Goal: Task Accomplishment & Management: Manage account settings

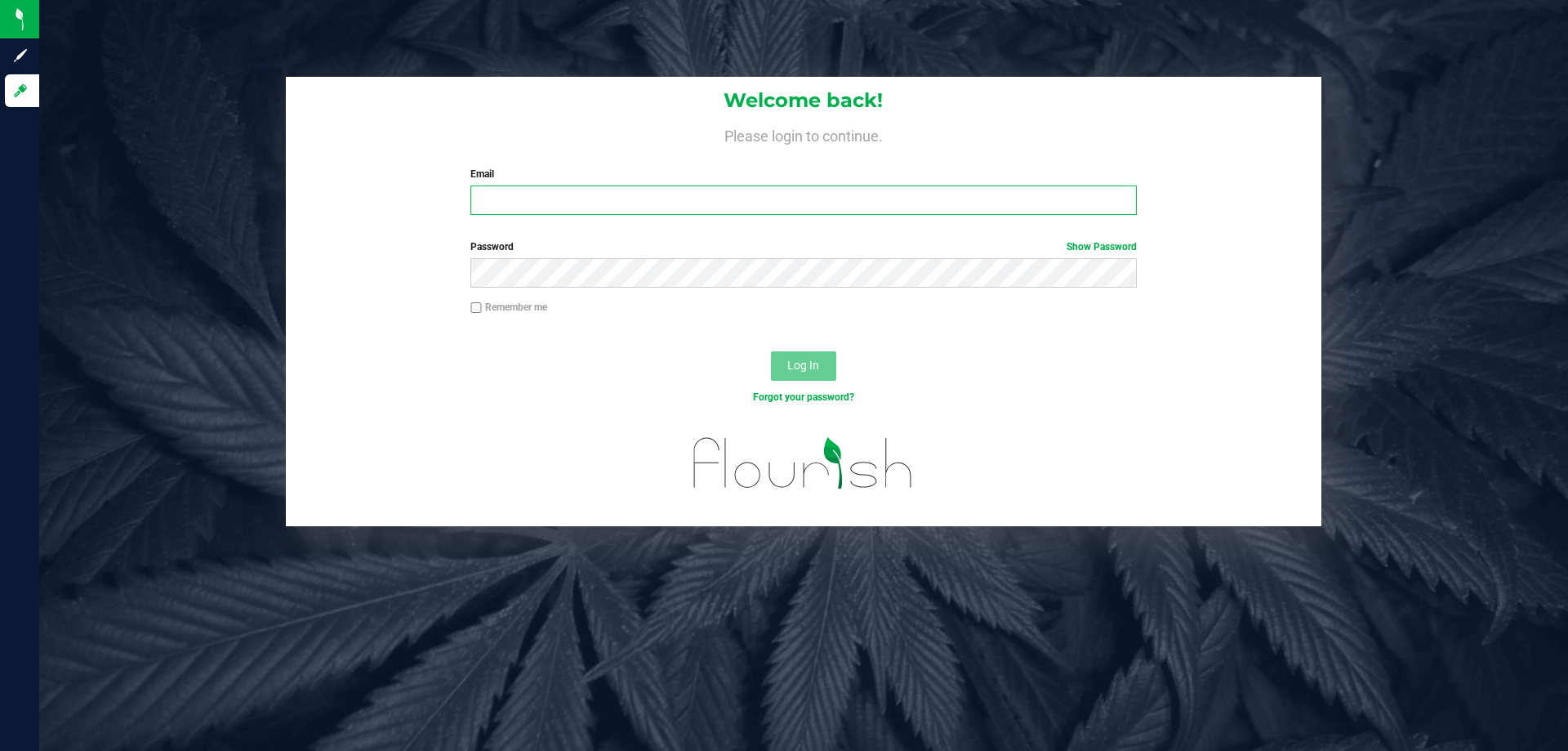
click at [502, 207] on input "Email" at bounding box center [803, 200] width 666 height 30
type input "[EMAIL_ADDRESS][DOMAIN_NAME]"
click at [771, 351] on button "Log In" at bounding box center [803, 366] width 65 height 30
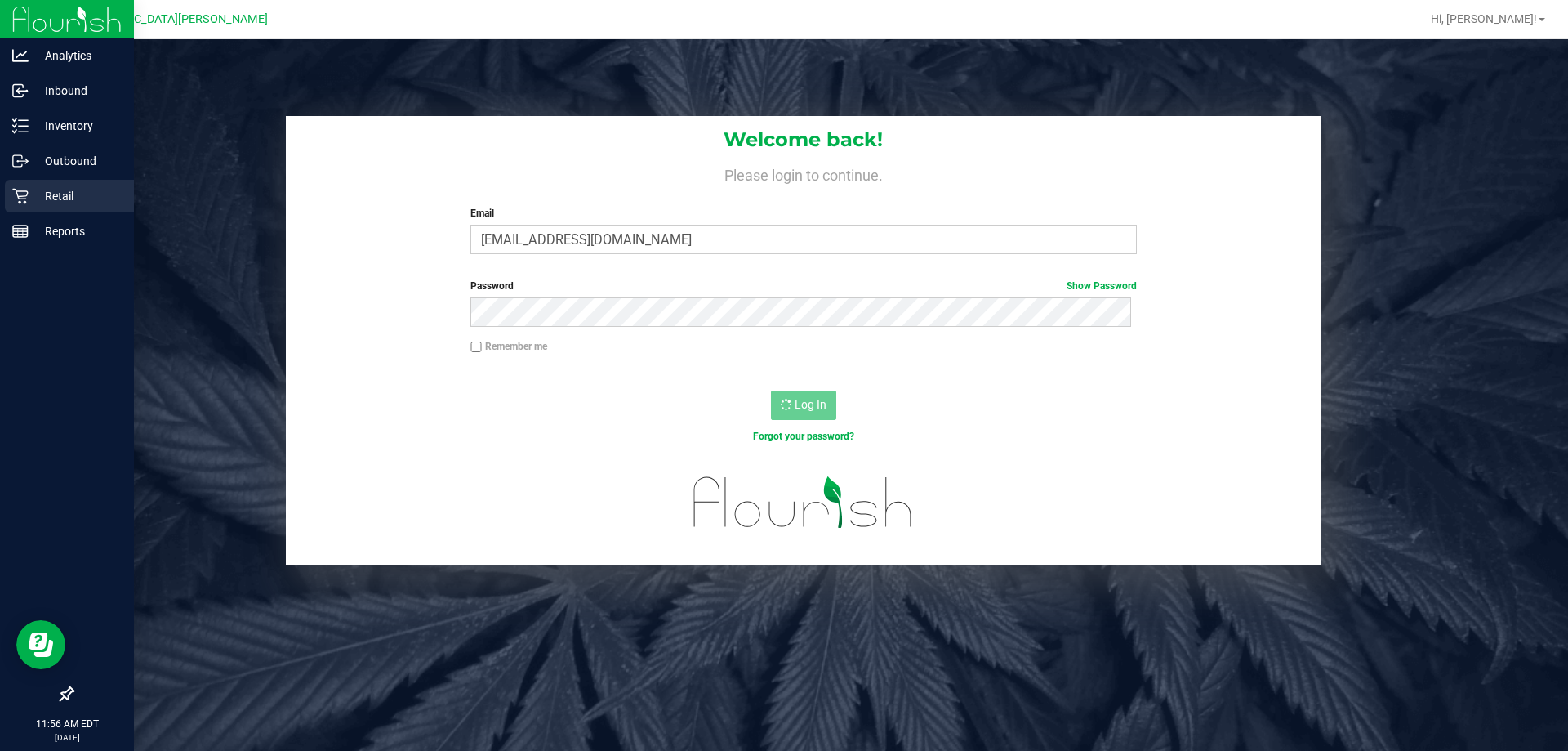
click at [16, 198] on icon at bounding box center [21, 196] width 17 height 17
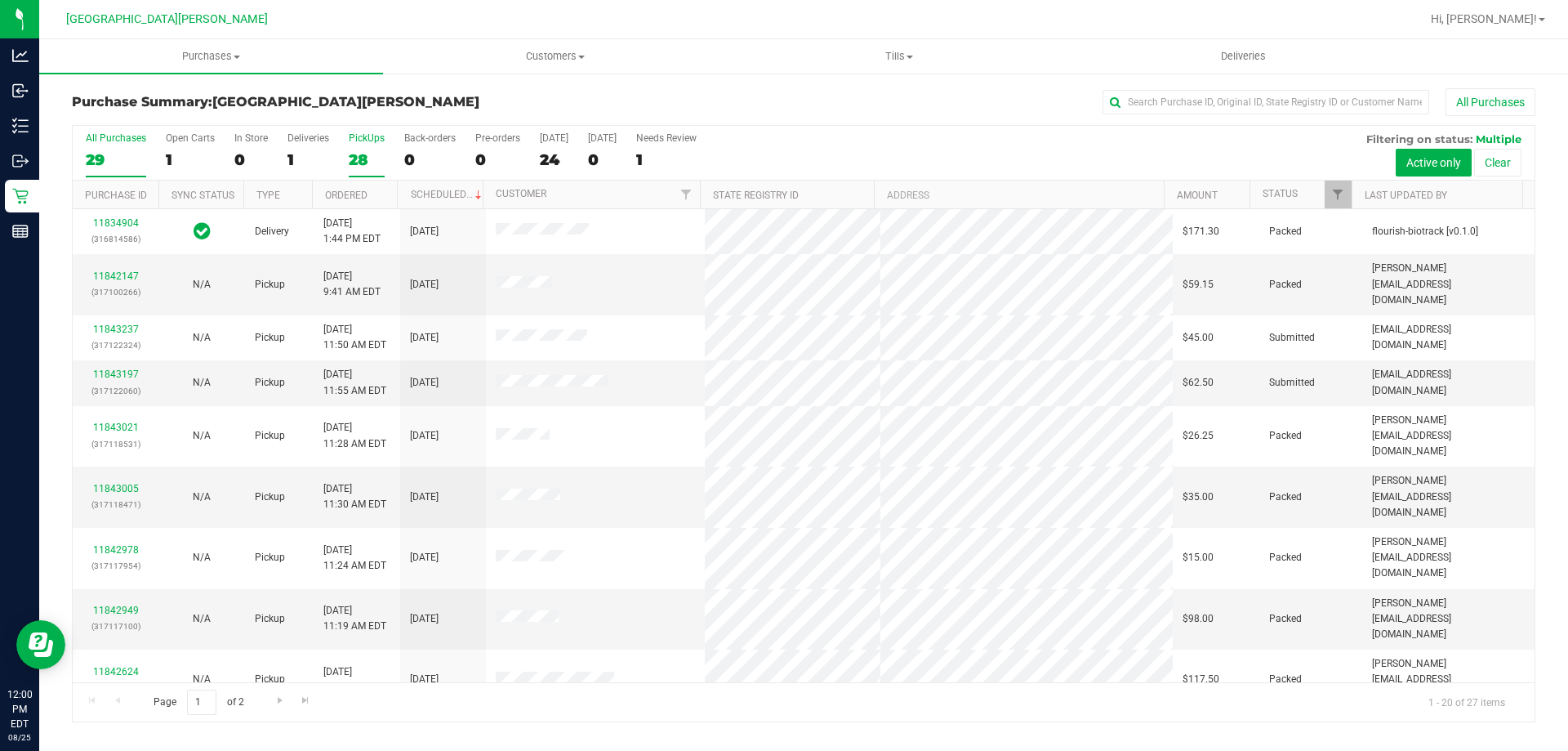
click at [357, 157] on div "28" at bounding box center [366, 160] width 36 height 19
click at [0, 0] on input "PickUps 28" at bounding box center [0, 0] width 0 height 0
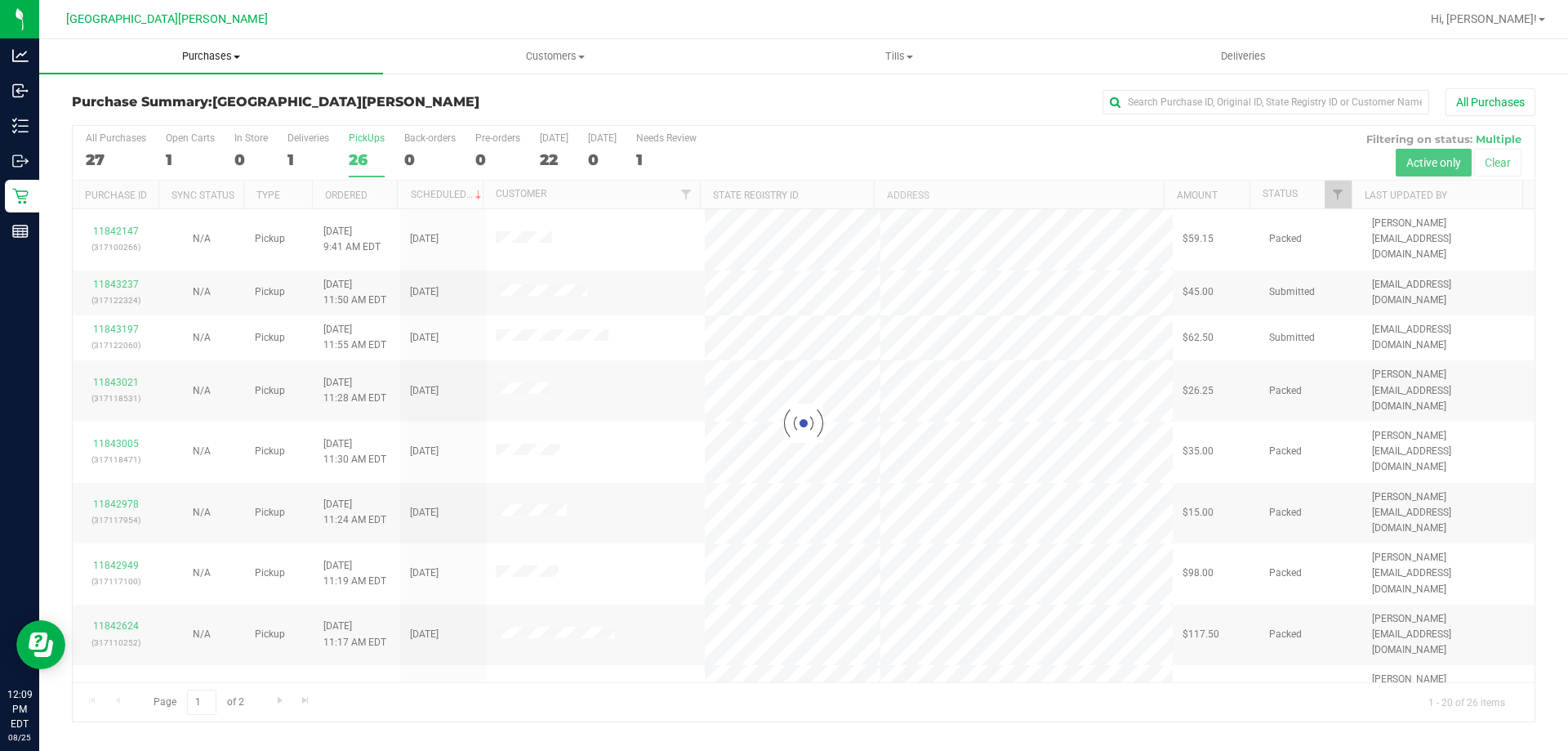
click at [211, 52] on span "Purchases" at bounding box center [210, 56] width 344 height 15
click at [120, 119] on span "Fulfillment" at bounding box center [89, 118] width 101 height 14
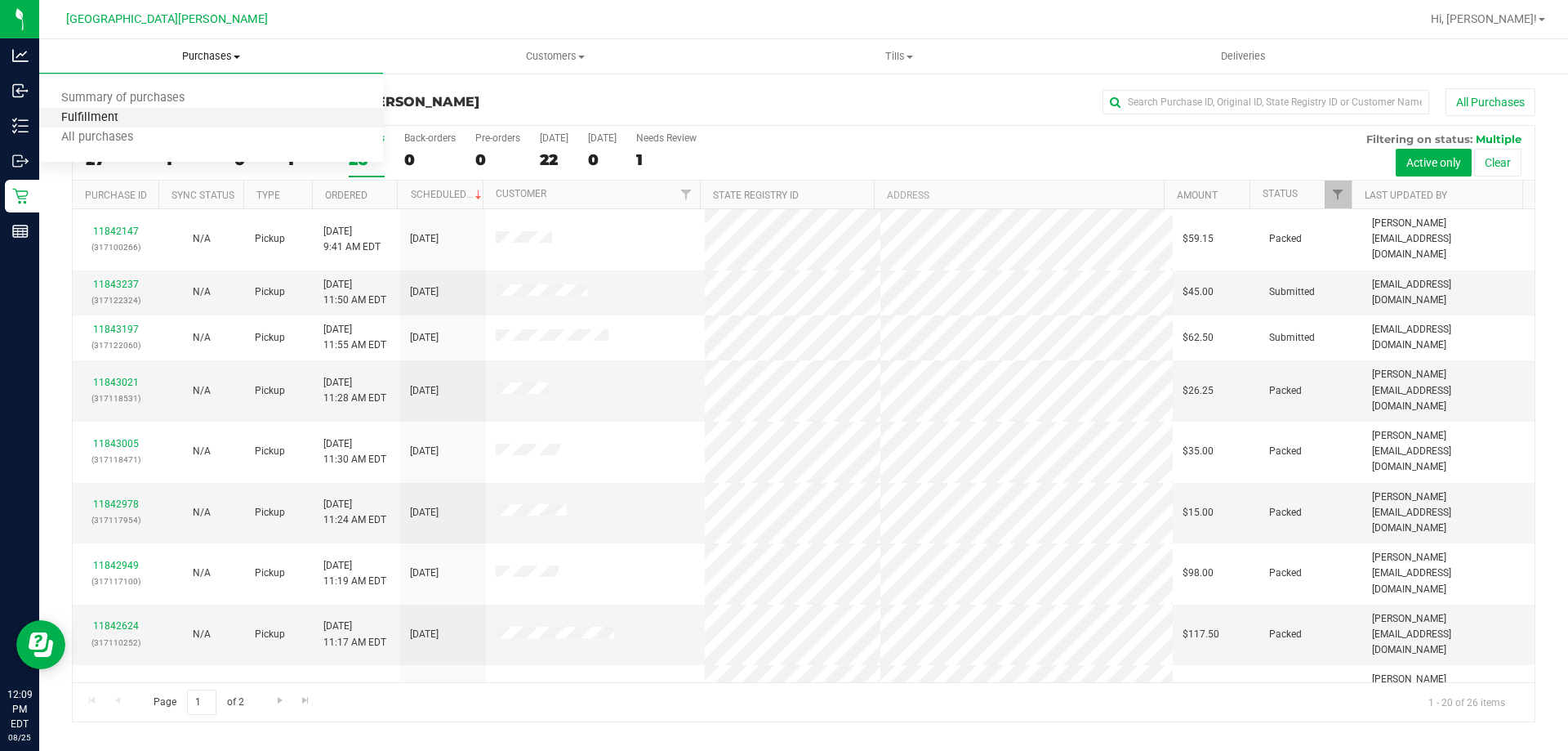
click at [120, 119] on span "Fulfillment" at bounding box center [89, 118] width 101 height 14
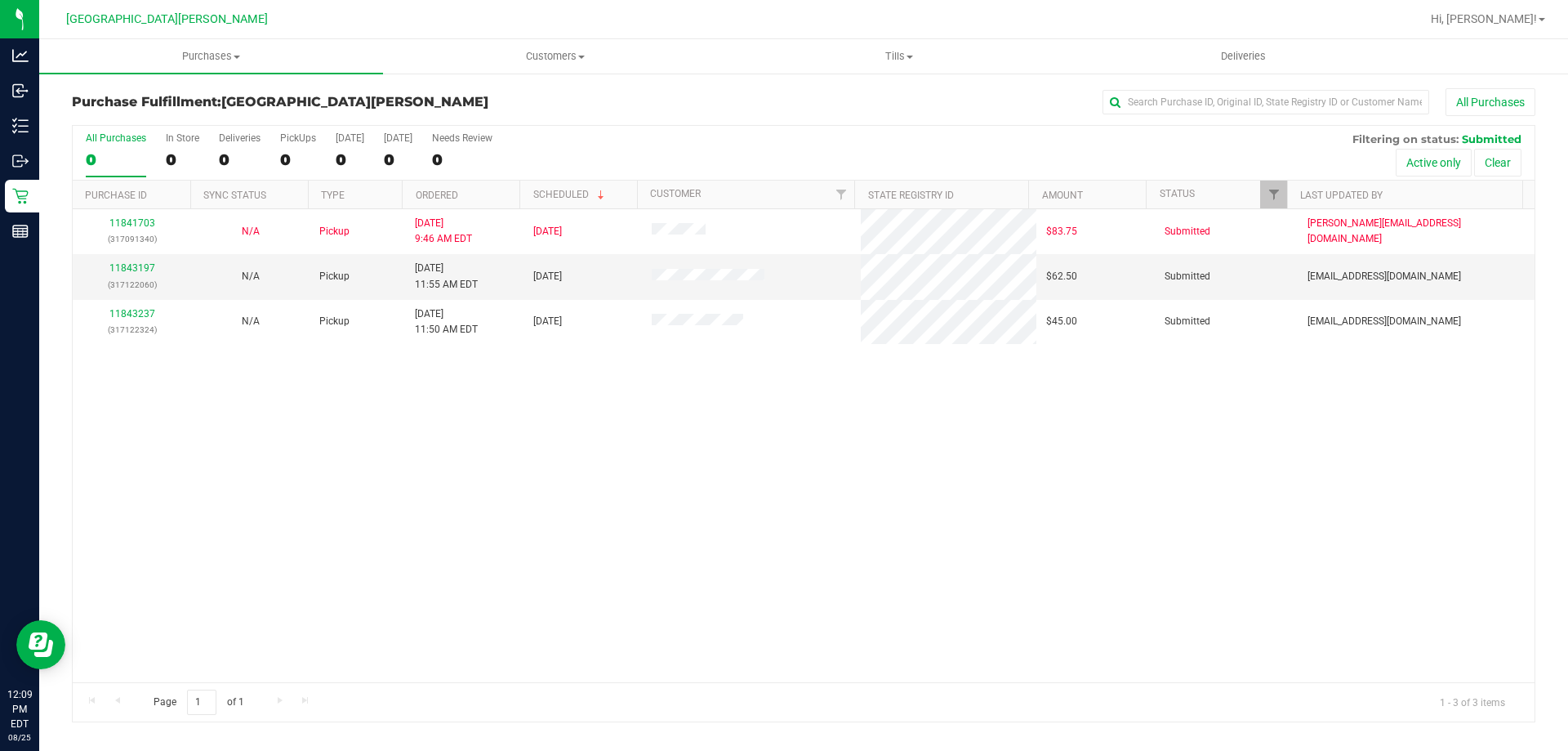
click at [418, 605] on div "11841703 (317091340) N/A Pickup [DATE] 9:46 AM EDT 8/25/2025 $83.75 Submitted […" at bounding box center [804, 445] width 1462 height 473
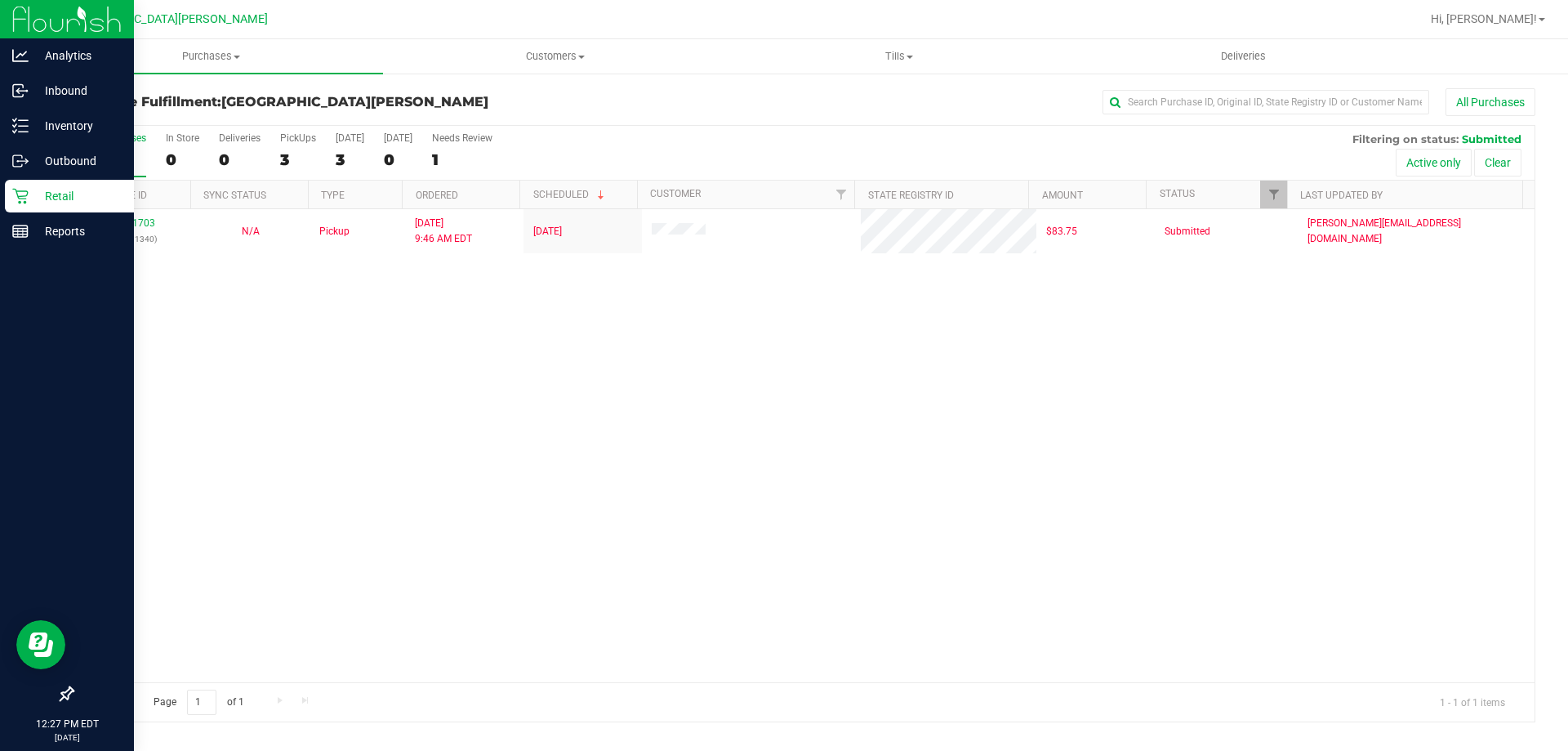
click at [22, 204] on icon at bounding box center [21, 196] width 17 height 17
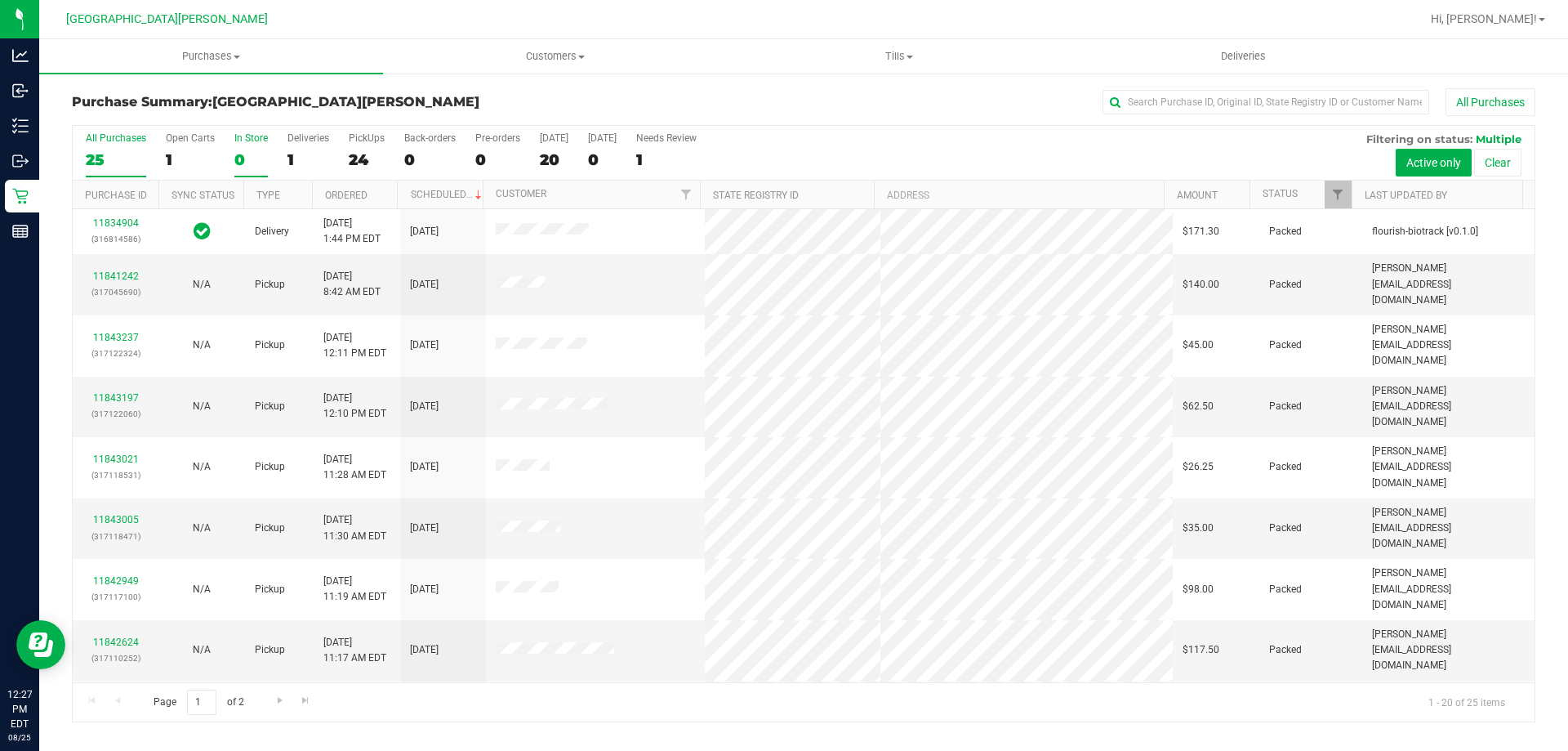
click at [254, 147] on label "In Store 0" at bounding box center [251, 155] width 33 height 45
click at [0, 0] on input "In Store 0" at bounding box center [0, 0] width 0 height 0
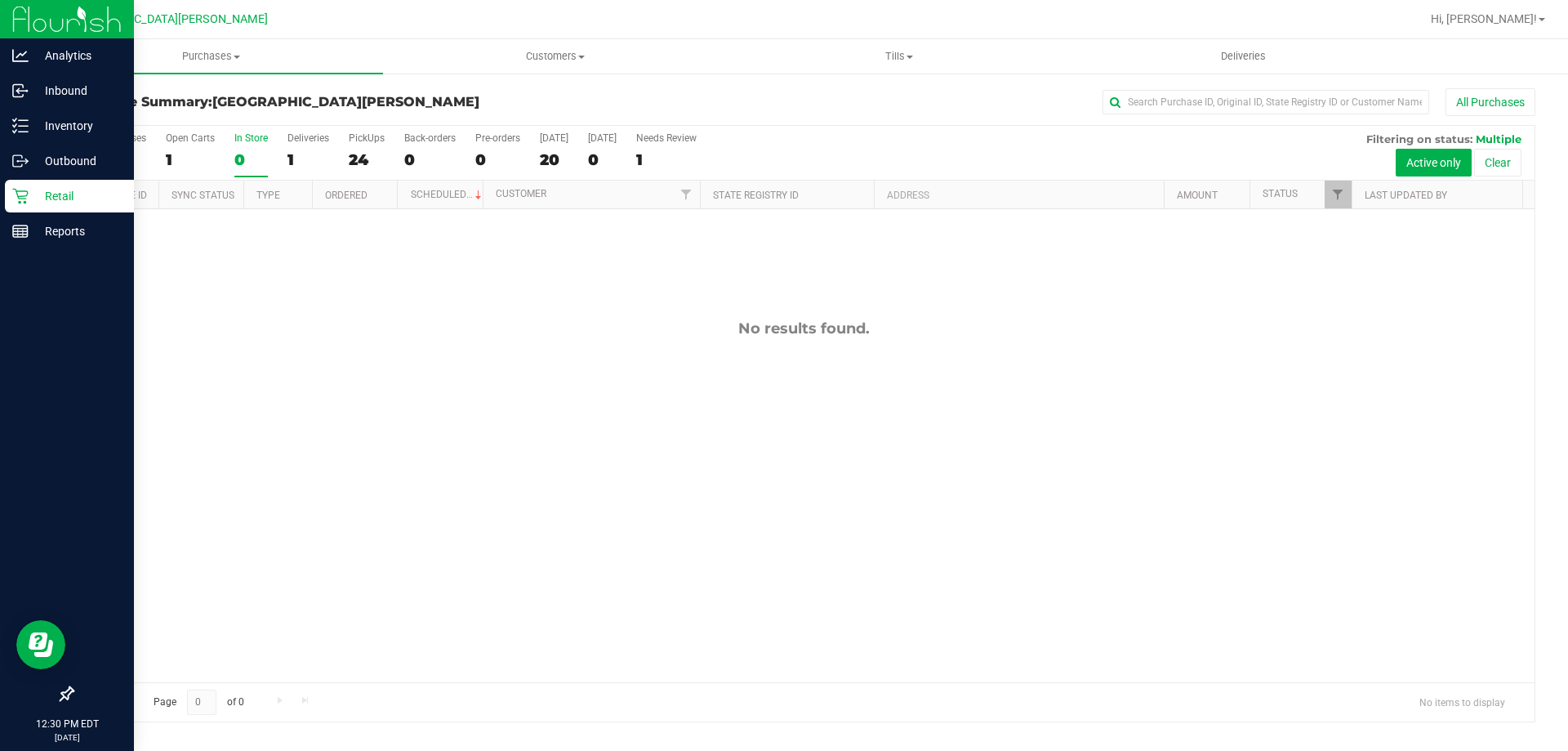
click at [50, 210] on div "Retail" at bounding box center [70, 195] width 129 height 32
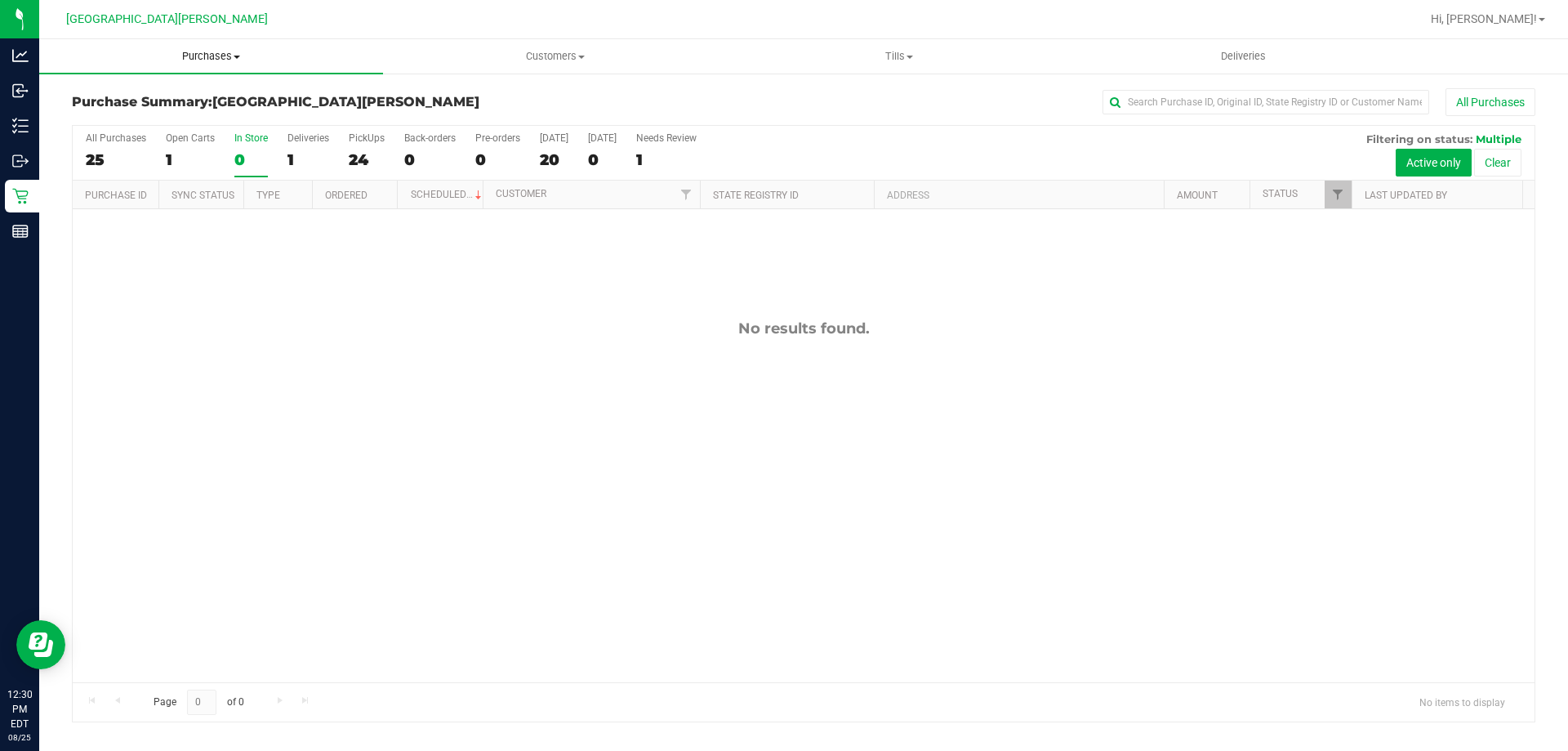
click at [212, 48] on uib-tab-heading "Purchases Summary of purchases Fulfillment All purchases" at bounding box center [210, 55] width 344 height 34
click at [92, 113] on span "Fulfillment" at bounding box center [89, 118] width 101 height 14
